Goal: Information Seeking & Learning: Learn about a topic

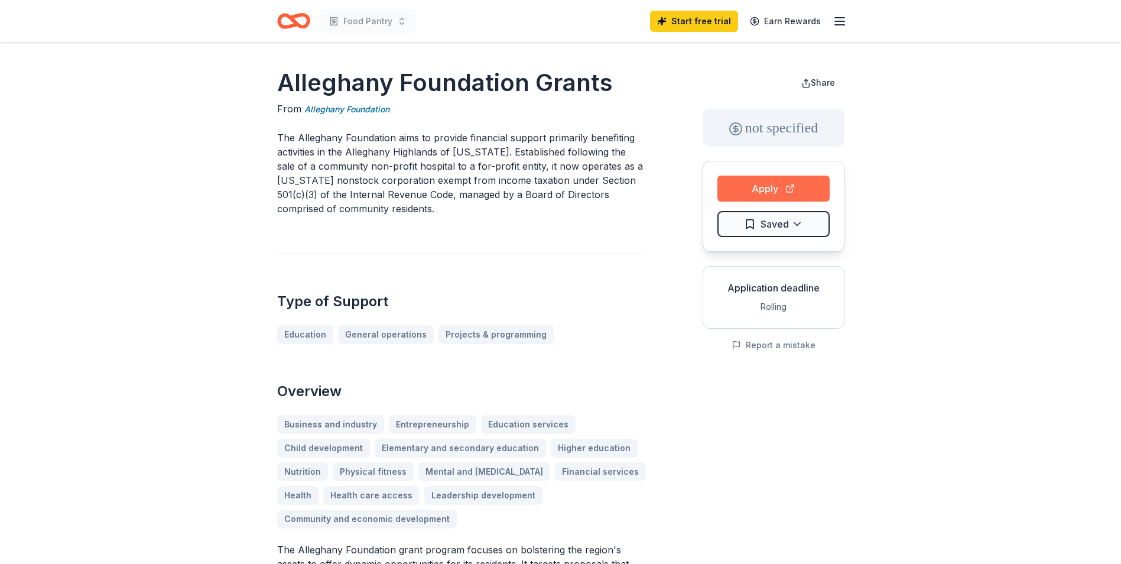
click at [757, 186] on button "Apply" at bounding box center [774, 189] width 112 height 26
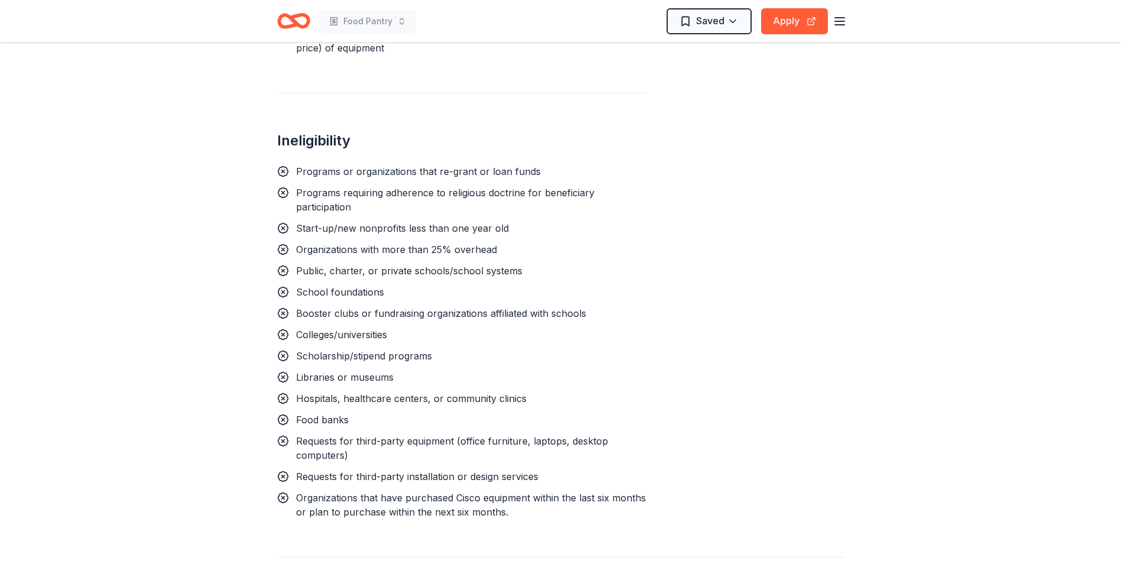
scroll to position [769, 0]
